Goal: Information Seeking & Learning: Understand process/instructions

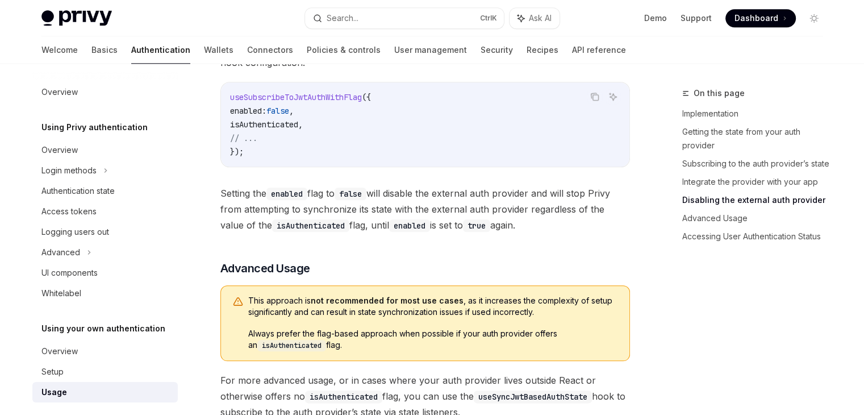
scroll to position [1307, 0]
